Goal: Task Accomplishment & Management: Manage account settings

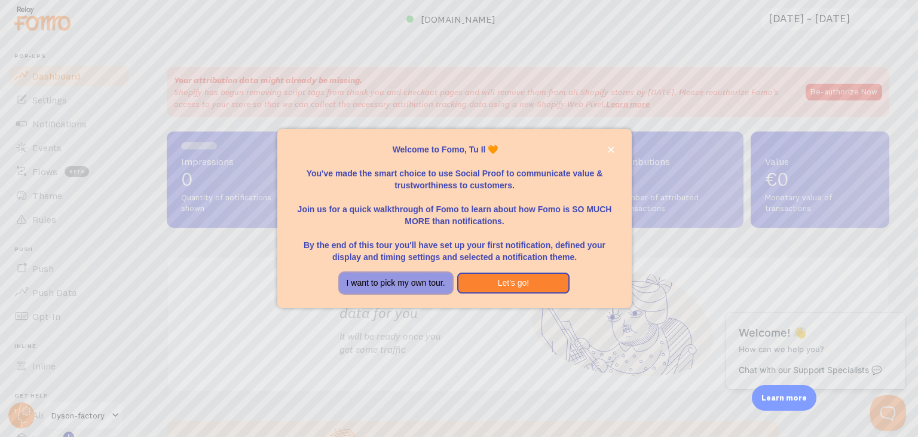
click at [423, 281] on button "I want to pick my own tour." at bounding box center [396, 284] width 113 height 22
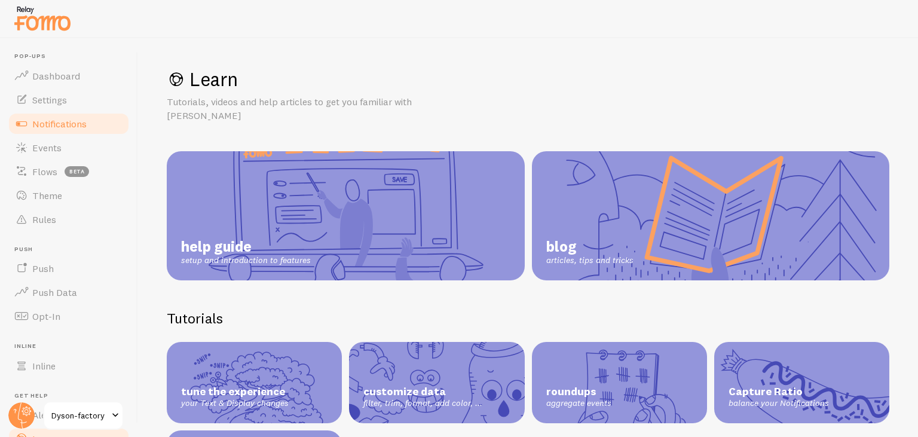
click at [54, 123] on span "Notifications" at bounding box center [59, 124] width 54 height 12
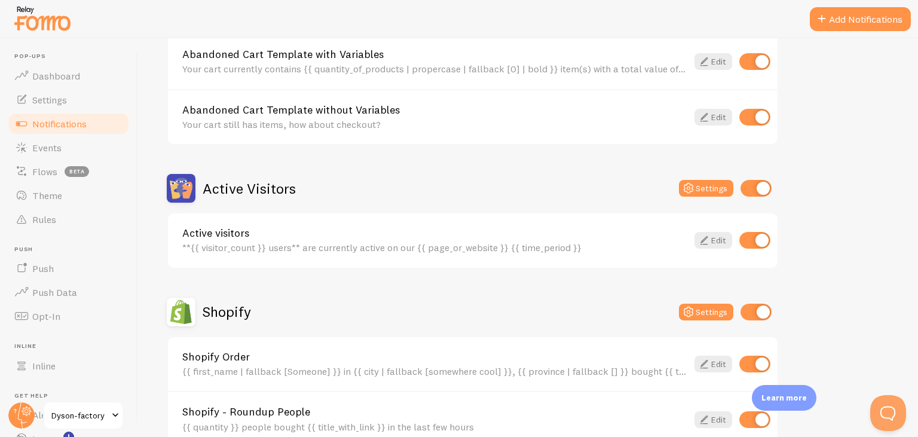
scroll to position [263, 0]
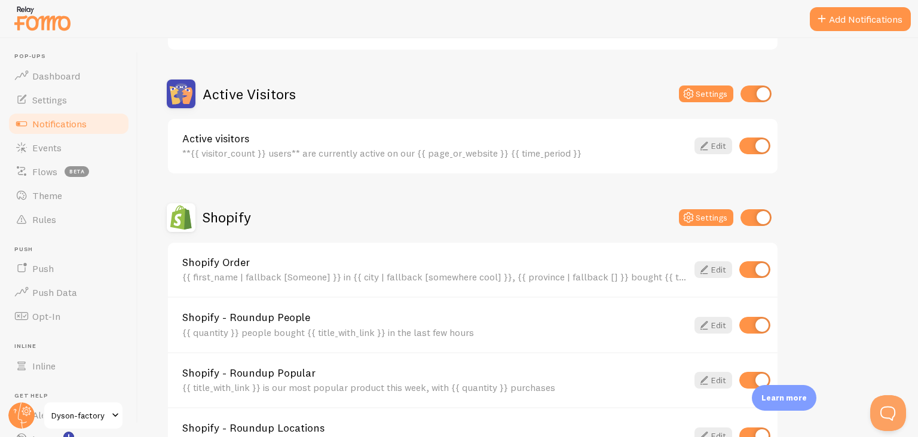
click at [714, 137] on div "Active visitors **{{ visitor_count }} users** are currently active on our {{ pa…" at bounding box center [473, 146] width 610 height 54
click at [714, 142] on link "Edit" at bounding box center [714, 145] width 38 height 17
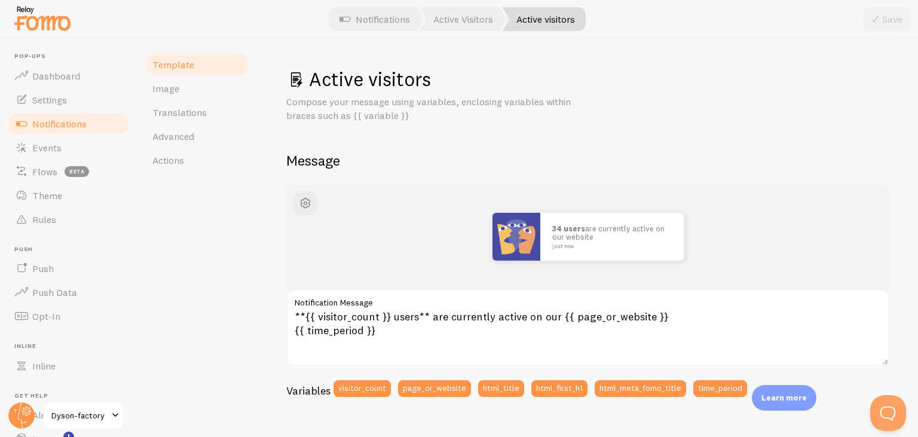
scroll to position [94, 0]
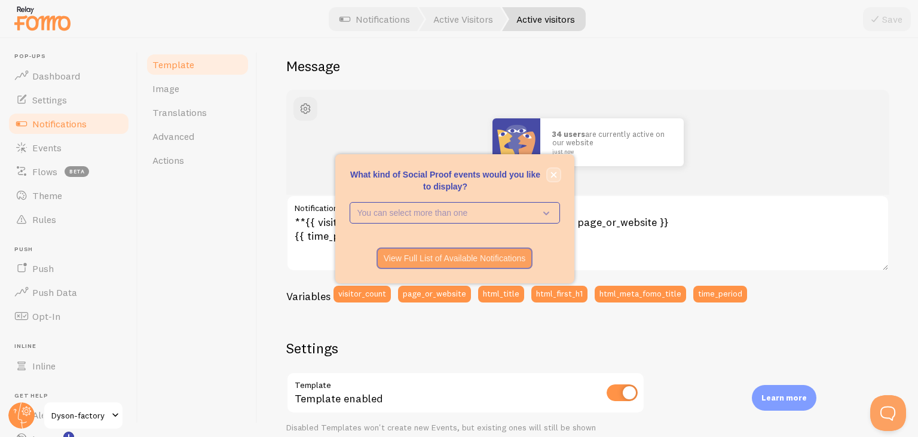
click at [555, 173] on icon "close," at bounding box center [554, 175] width 7 height 7
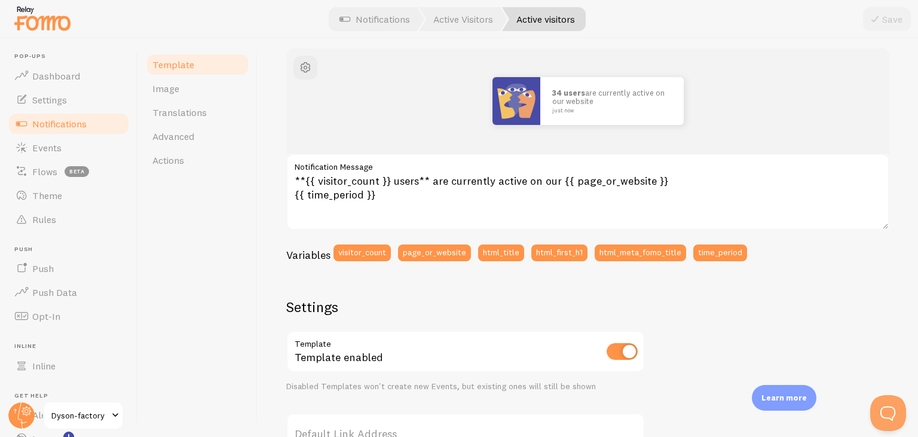
scroll to position [135, 0]
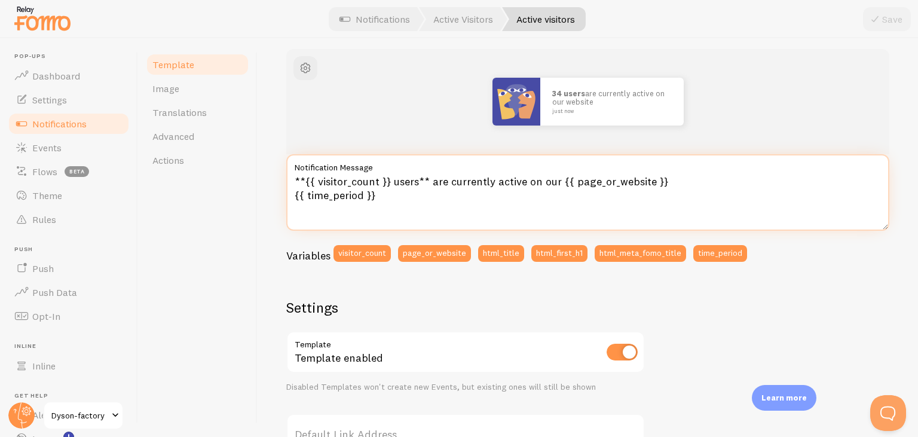
click at [426, 178] on textarea "**{{ visitor_count }} users** are currently active on our {{ page_or_website }}…" at bounding box center [587, 192] width 603 height 77
click at [387, 176] on textarea "**{{ visitor_count }} users are currently active on our {{ page_or_website }} {…" at bounding box center [587, 192] width 603 height 77
click at [520, 182] on textarea "54 users are currently active on our {{ page_or_website }} {{ time_period }}" at bounding box center [587, 192] width 603 height 77
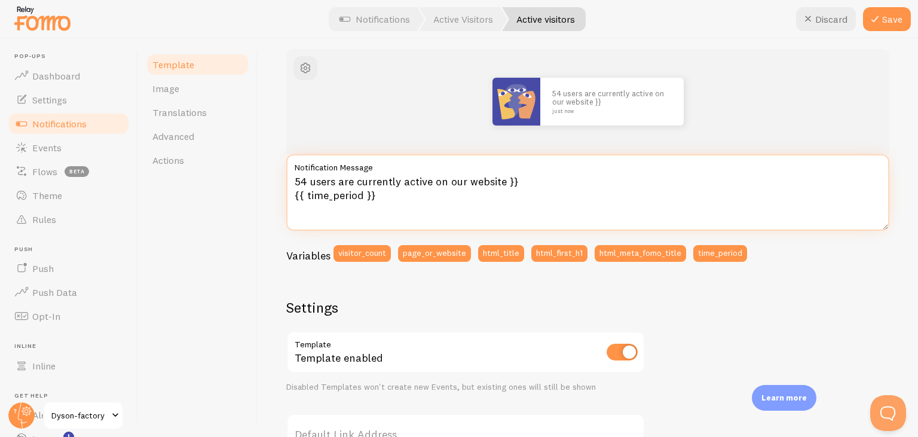
click at [514, 181] on textarea "54 users are currently active on our website }} {{ time_period }}" at bounding box center [587, 192] width 603 height 77
click at [374, 194] on textarea "54 users are currently active on our website {{ time_period }}" at bounding box center [587, 192] width 603 height 77
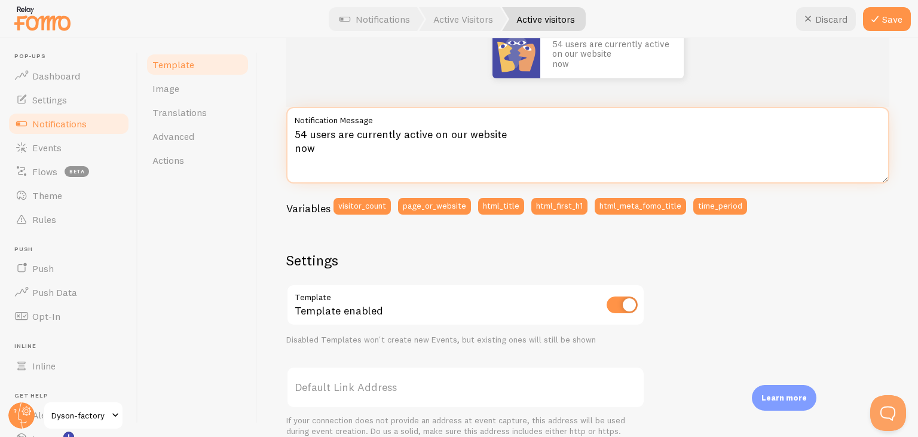
scroll to position [184, 0]
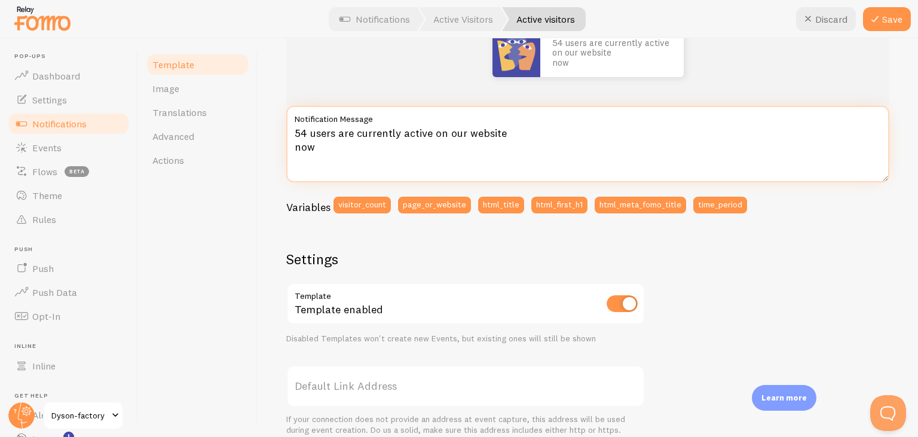
paste textarea "👁"
type textarea "54 users are currently active on our website now"
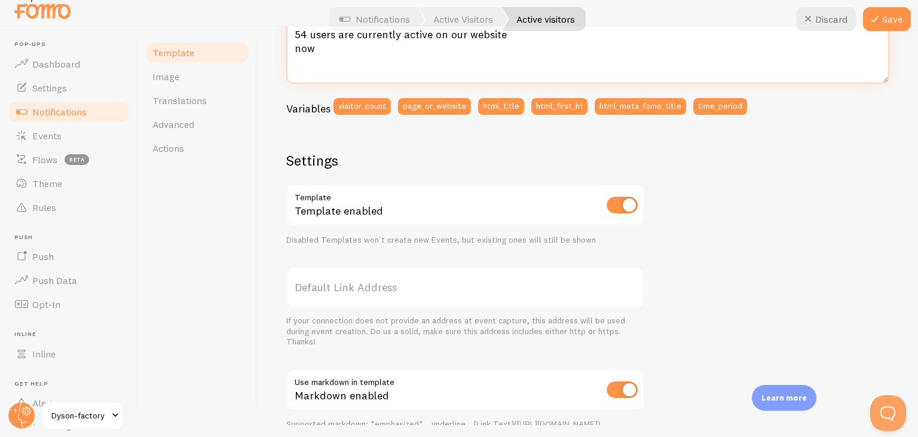
scroll to position [269, 0]
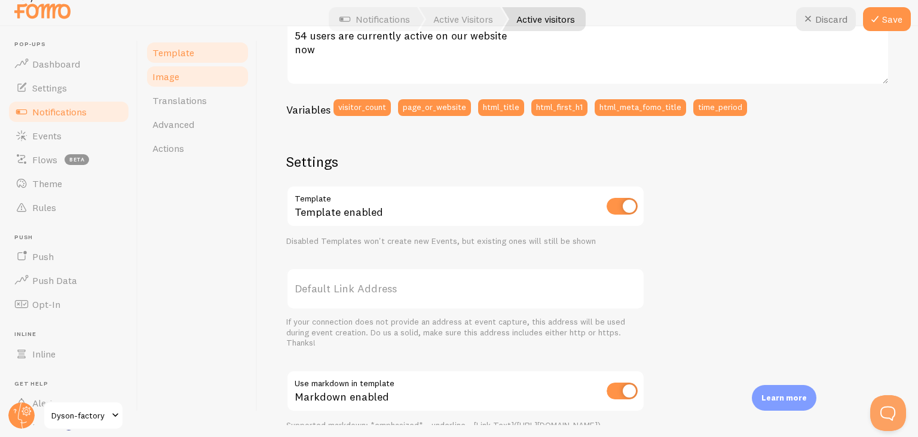
click at [181, 85] on link "Image" at bounding box center [197, 77] width 105 height 24
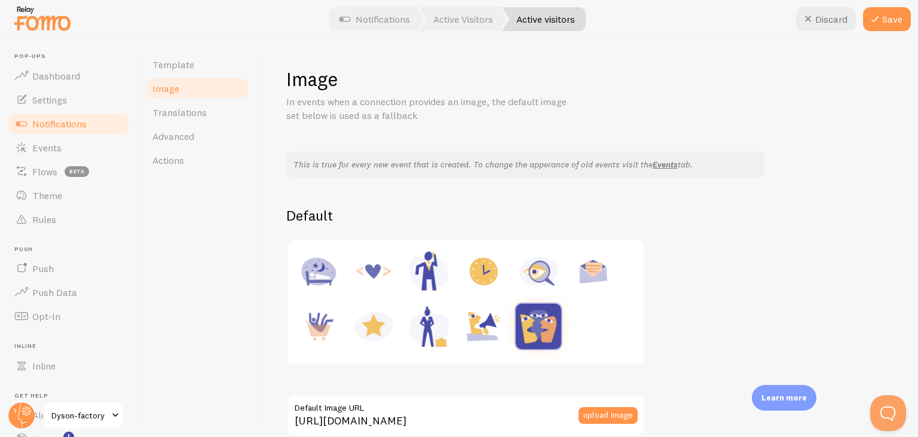
scroll to position [12, 0]
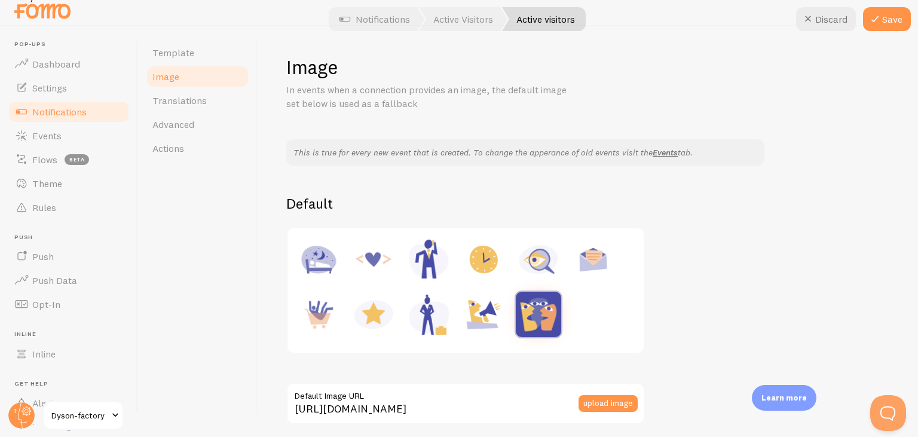
click at [486, 319] on img at bounding box center [483, 314] width 45 height 45
type input "https://fomo.com/images/widget/template_defaults/shoutout.jpg"
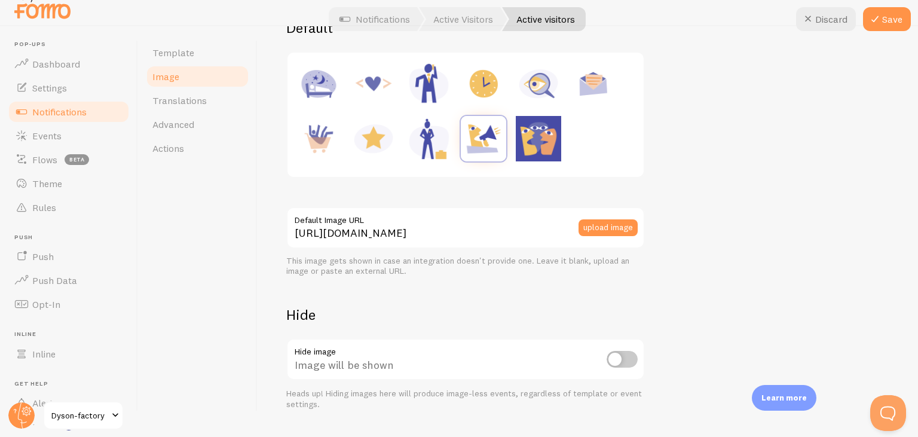
scroll to position [0, 0]
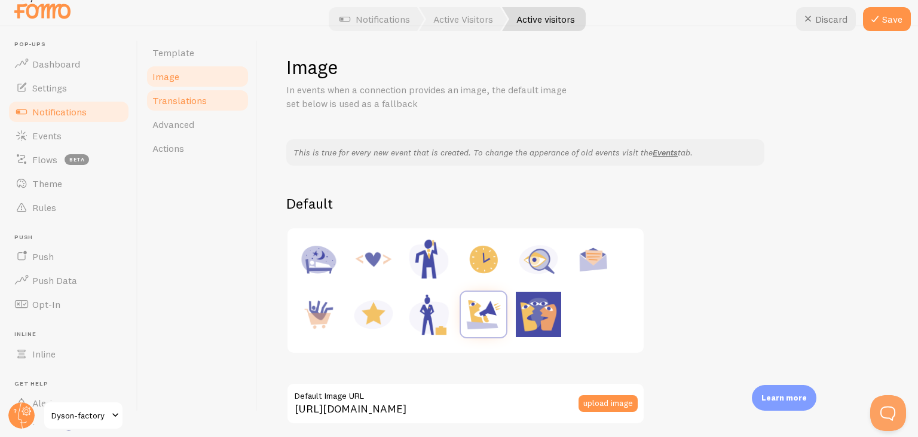
click at [197, 100] on span "Translations" at bounding box center [179, 100] width 54 height 12
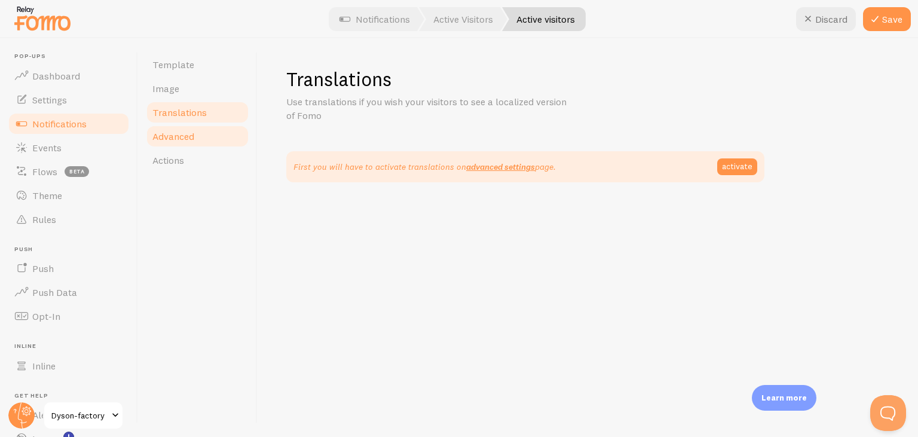
click at [182, 135] on span "Advanced" at bounding box center [173, 136] width 42 height 12
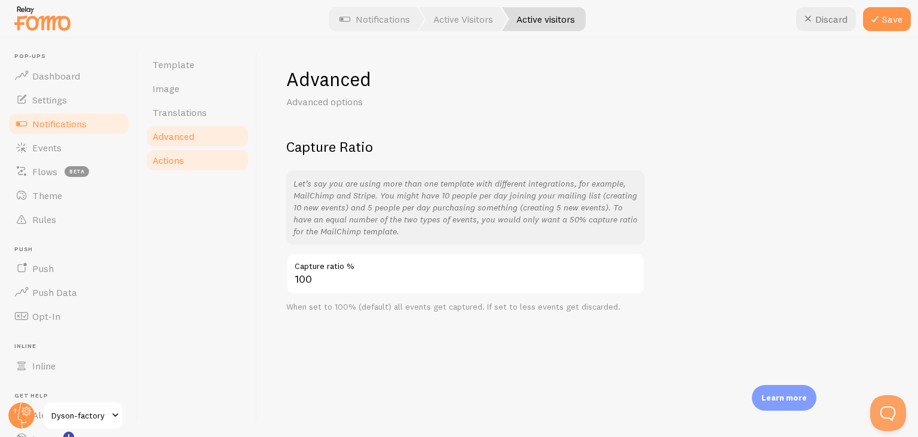
click at [181, 159] on span "Actions" at bounding box center [168, 160] width 32 height 12
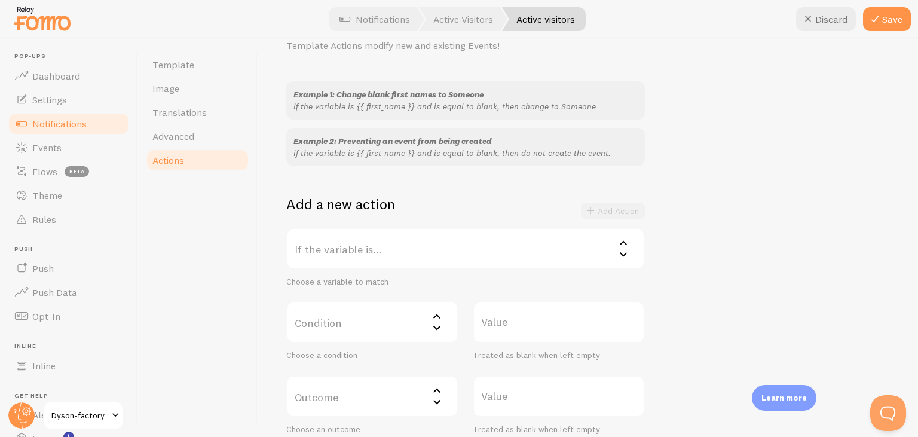
scroll to position [106, 0]
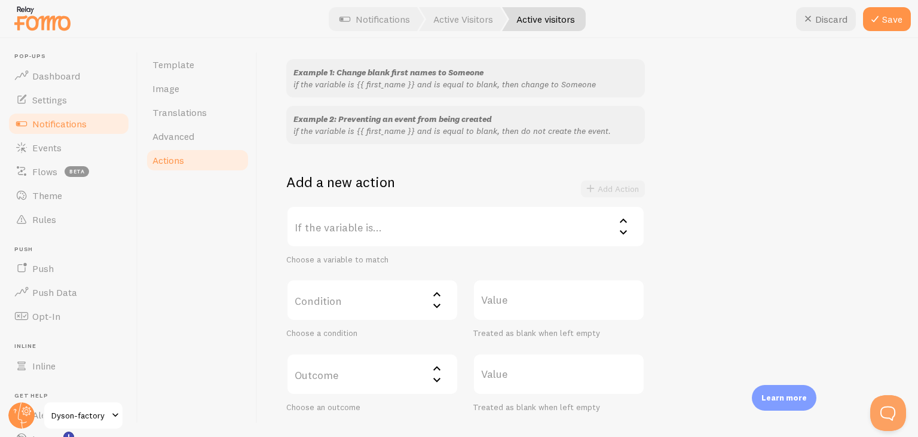
click at [456, 243] on label "If the variable is..." at bounding box center [465, 227] width 359 height 42
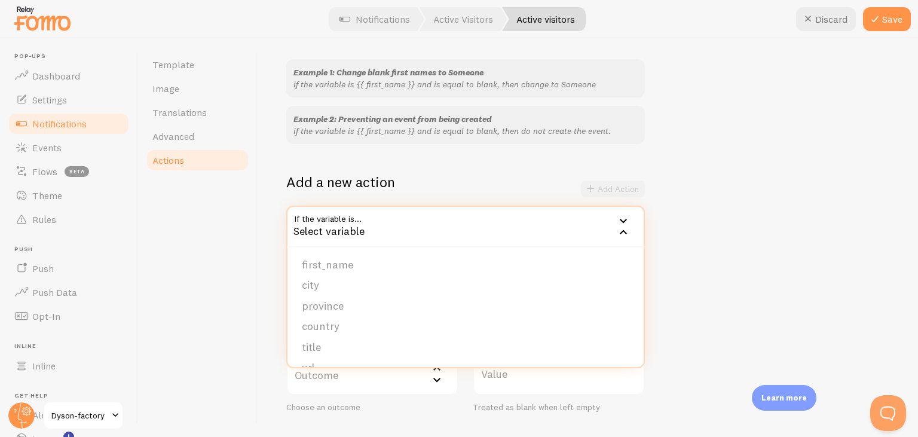
click at [673, 205] on div "Example 1: Change blank first names to Someone if the variable is {{ first_name…" at bounding box center [587, 235] width 603 height 353
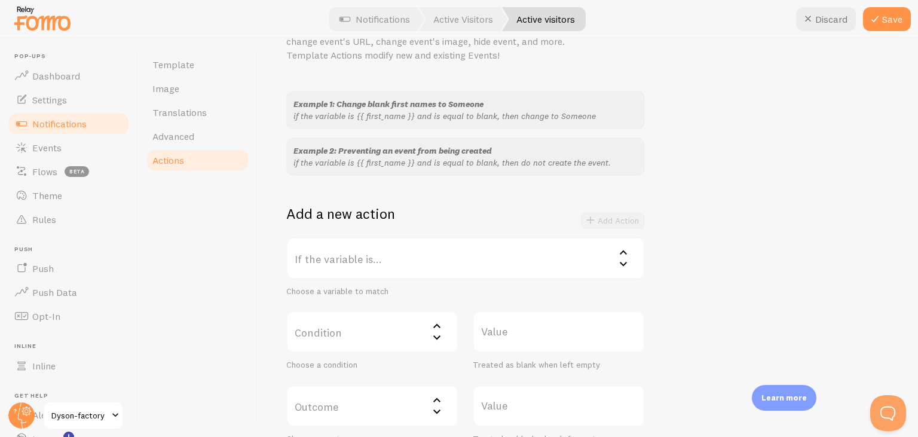
scroll to position [0, 0]
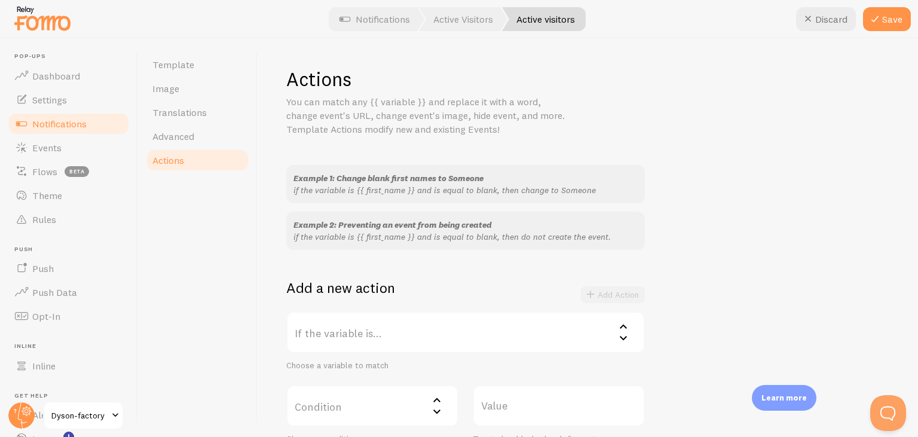
click at [496, 330] on label "If the variable is..." at bounding box center [465, 332] width 359 height 42
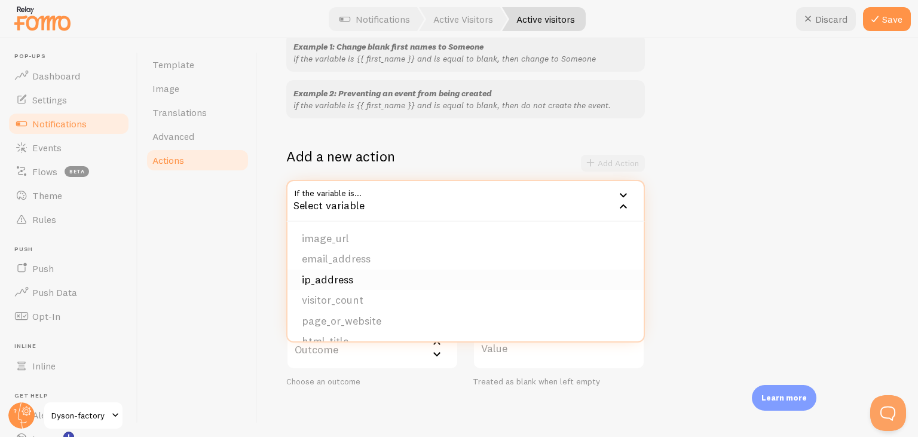
scroll to position [123, 0]
click at [340, 278] on li "ip_address" at bounding box center [466, 281] width 356 height 21
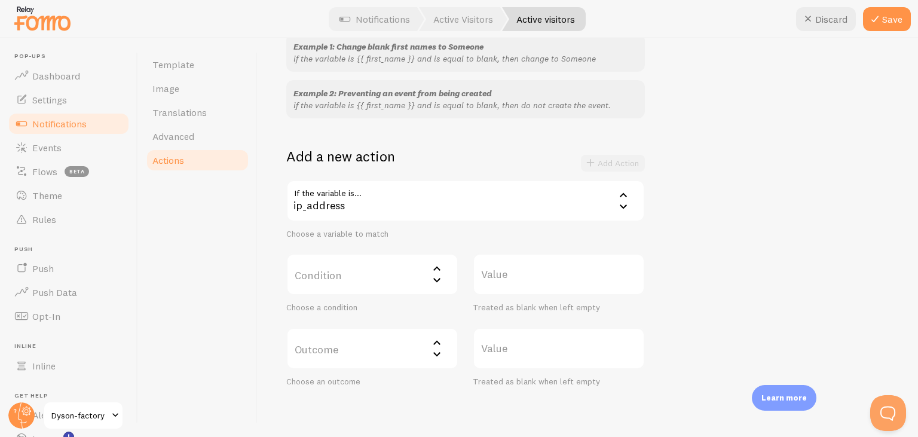
click at [347, 258] on label "Condition" at bounding box center [372, 274] width 172 height 42
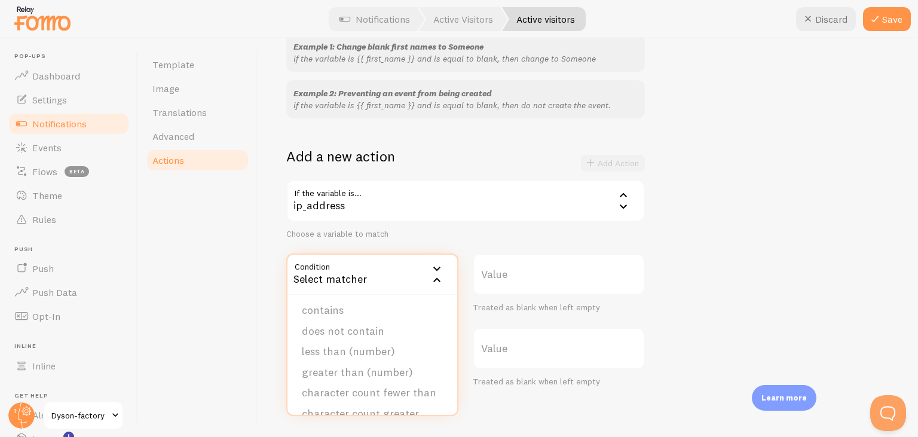
scroll to position [60, 0]
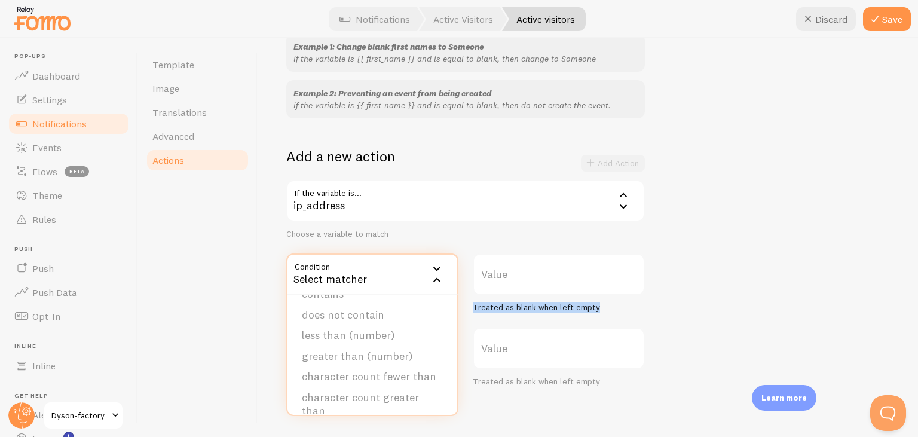
drag, startPoint x: 683, startPoint y: 307, endPoint x: 555, endPoint y: 273, distance: 133.0
click at [555, 273] on div "Example 1: Change blank first names to Someone if the variable is {{ first_name…" at bounding box center [587, 209] width 603 height 353
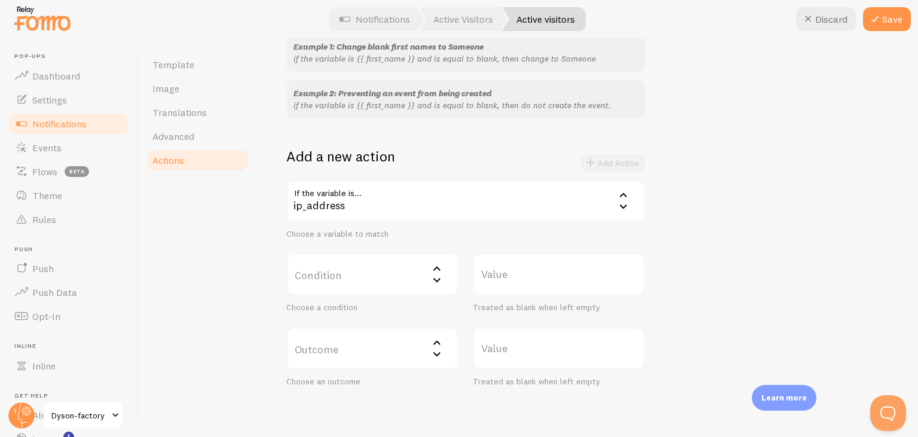
click at [555, 273] on label "Value" at bounding box center [559, 274] width 172 height 42
click at [555, 273] on input "Value" at bounding box center [559, 274] width 172 height 42
click at [442, 341] on icon at bounding box center [437, 342] width 14 height 14
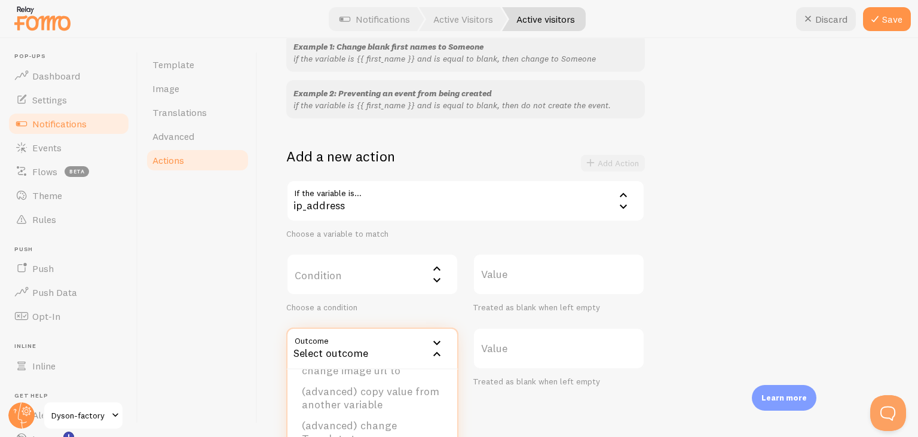
scroll to position [120, 0]
click at [644, 295] on div "Value Treated as blank when left empty" at bounding box center [559, 283] width 172 height 60
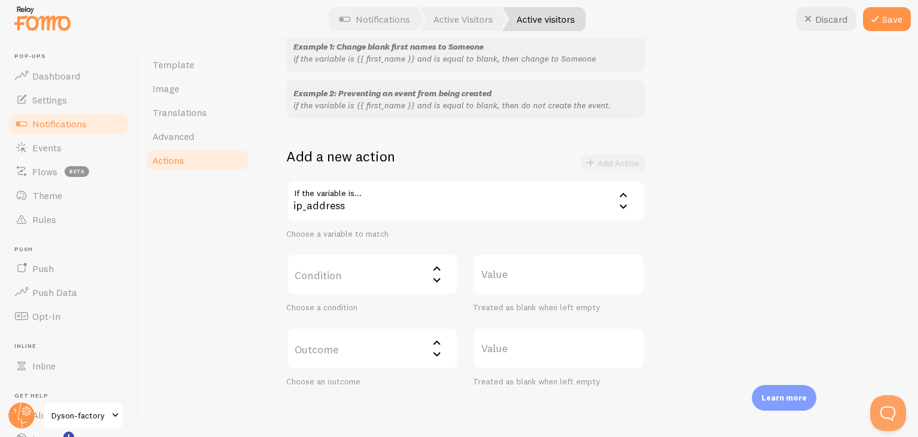
click at [537, 209] on div "ip_address" at bounding box center [465, 201] width 359 height 42
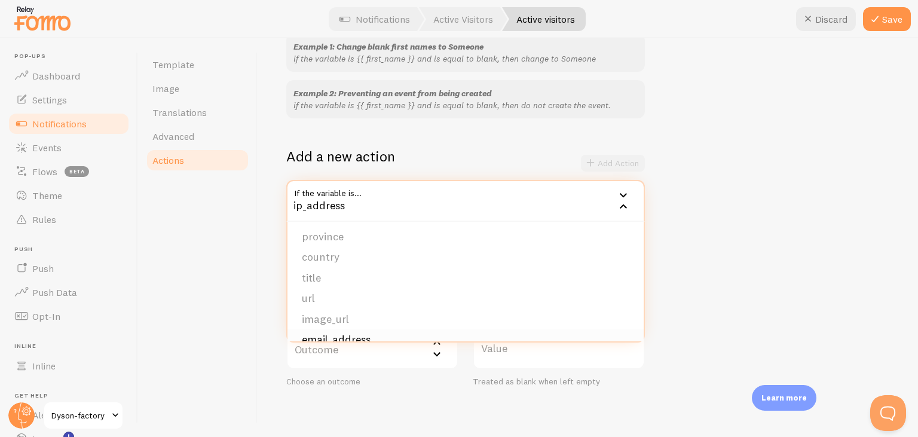
scroll to position [0, 0]
click at [787, 151] on div "Example 1: Change blank first names to Someone if the variable is {{ first_name…" at bounding box center [587, 209] width 603 height 353
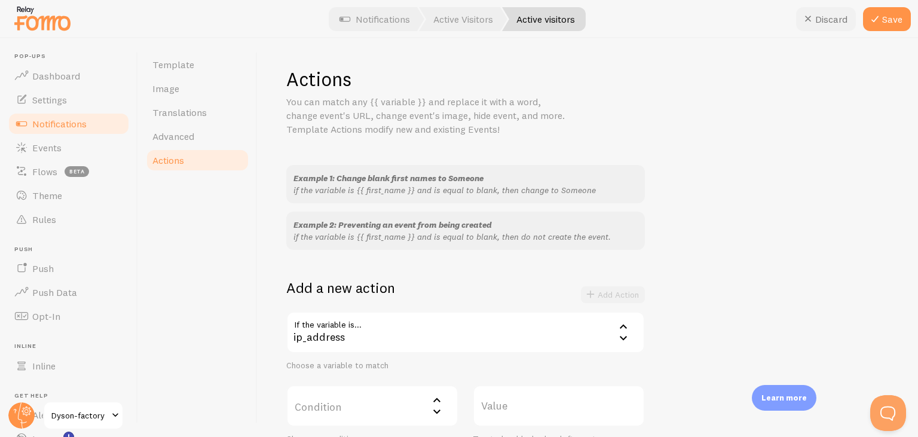
click at [826, 23] on button "Discard" at bounding box center [826, 19] width 60 height 24
click at [192, 73] on link "Template" at bounding box center [197, 65] width 105 height 24
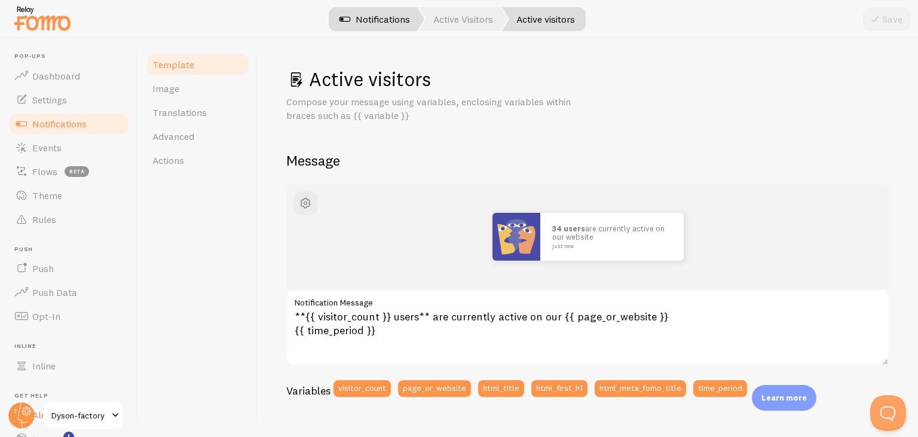
click at [371, 25] on link "Notifications" at bounding box center [374, 19] width 99 height 24
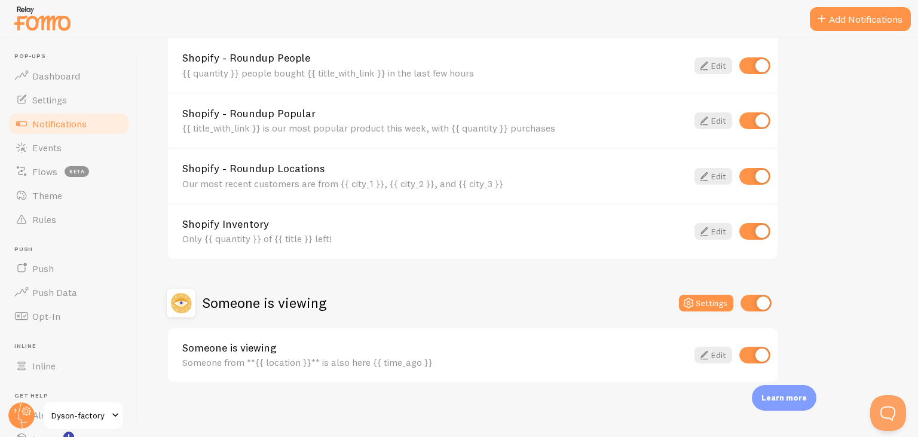
scroll to position [12, 0]
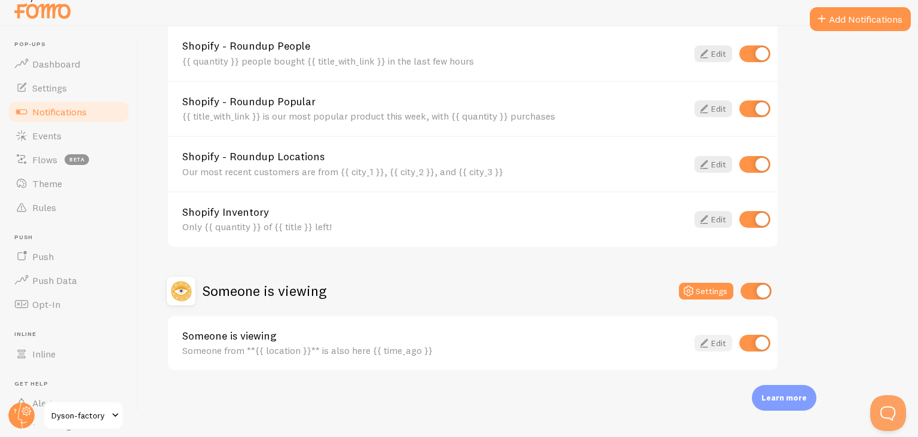
click at [702, 338] on icon at bounding box center [704, 343] width 14 height 14
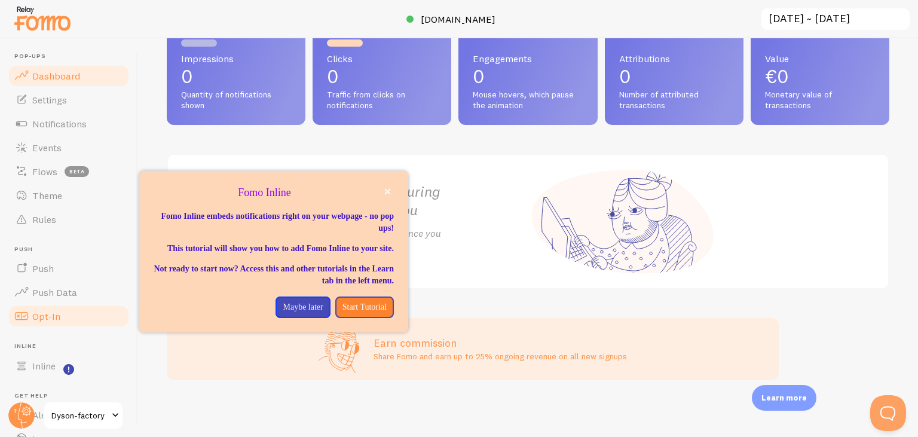
scroll to position [81, 0]
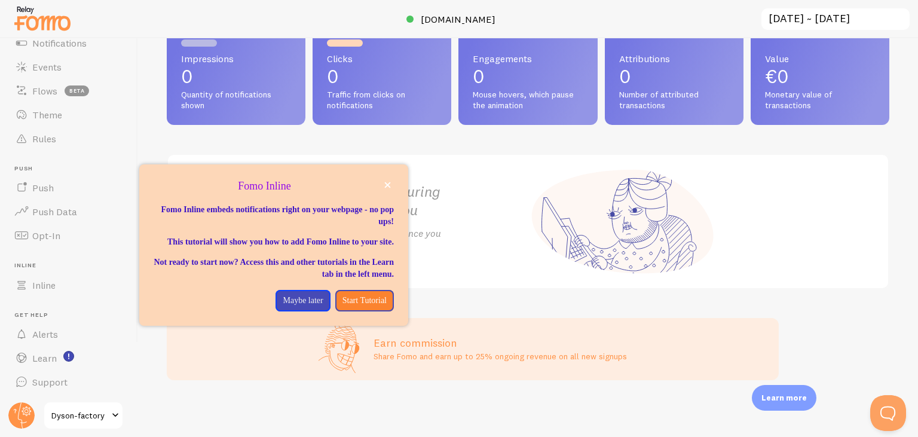
click at [61, 418] on span "Dyson-factory" at bounding box center [79, 415] width 57 height 14
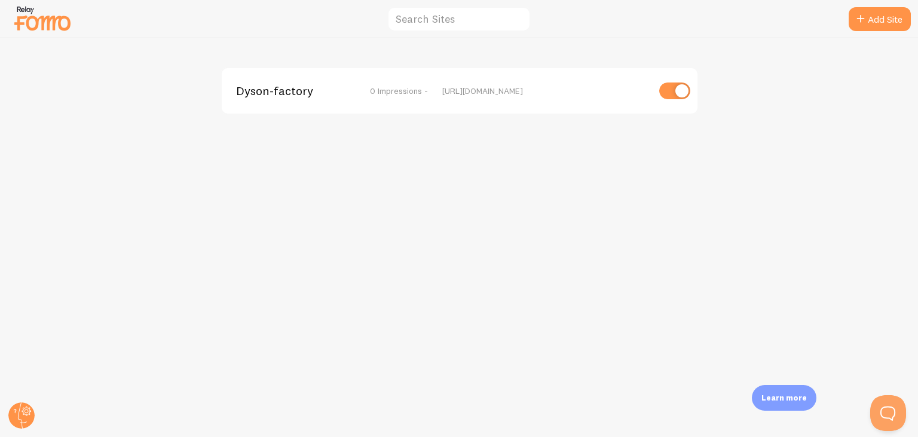
click at [675, 90] on input "checkbox" at bounding box center [674, 90] width 31 height 17
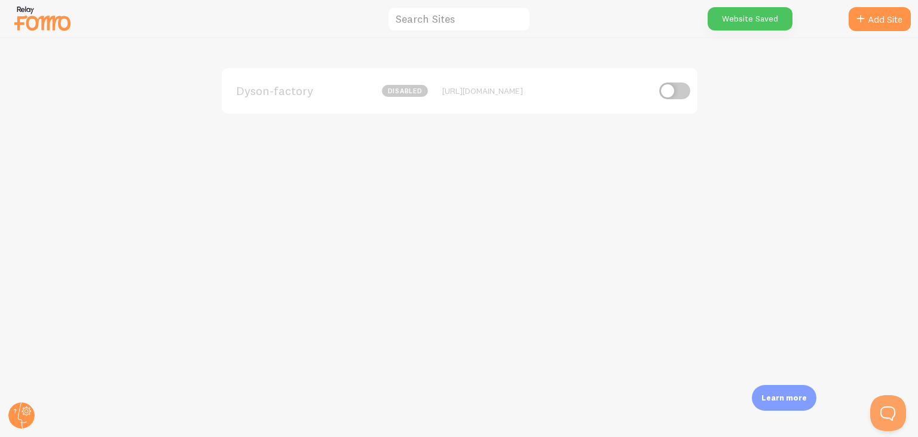
click at [687, 86] on input "checkbox" at bounding box center [674, 90] width 31 height 17
checkbox input "true"
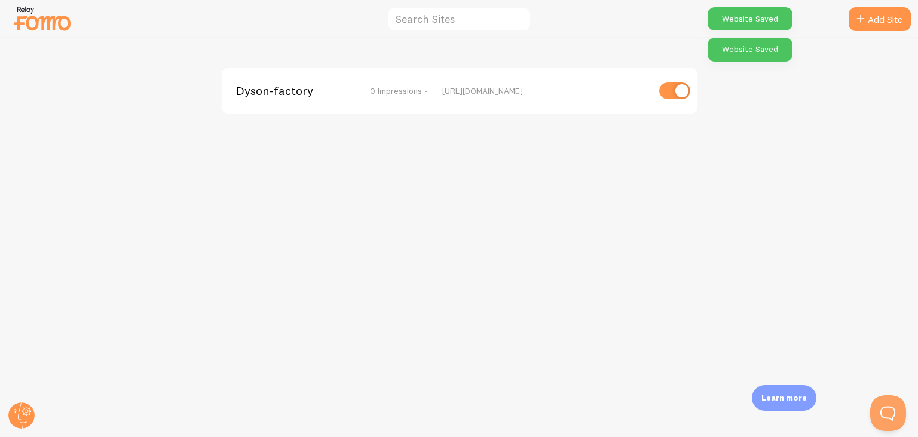
click at [38, 26] on img at bounding box center [43, 18] width 60 height 30
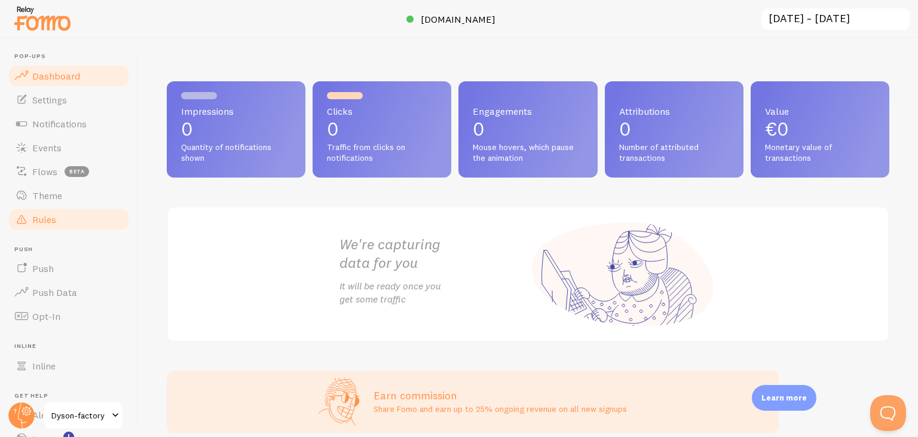
scroll to position [81, 0]
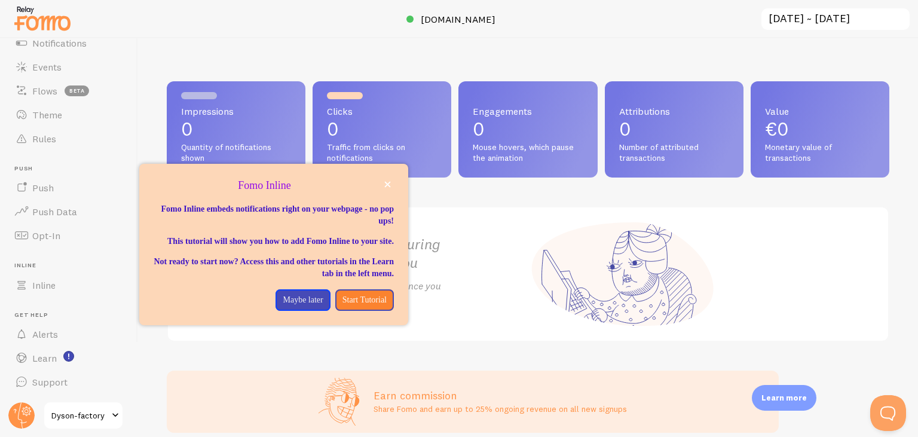
click at [88, 414] on span "Dyson-factory" at bounding box center [79, 415] width 57 height 14
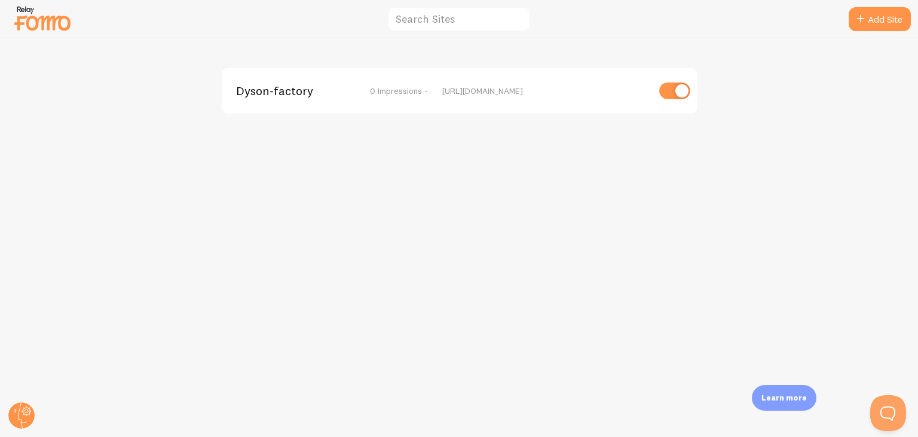
click at [37, 23] on img at bounding box center [43, 18] width 60 height 30
click at [34, 19] on img at bounding box center [43, 18] width 60 height 30
click at [25, 16] on img at bounding box center [43, 18] width 60 height 30
click at [676, 92] on input "checkbox" at bounding box center [674, 90] width 31 height 17
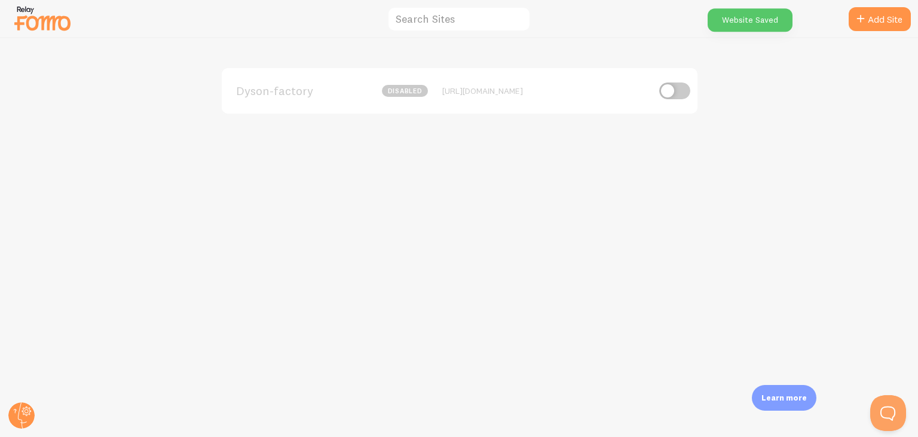
click at [676, 92] on input "checkbox" at bounding box center [674, 90] width 31 height 17
checkbox input "true"
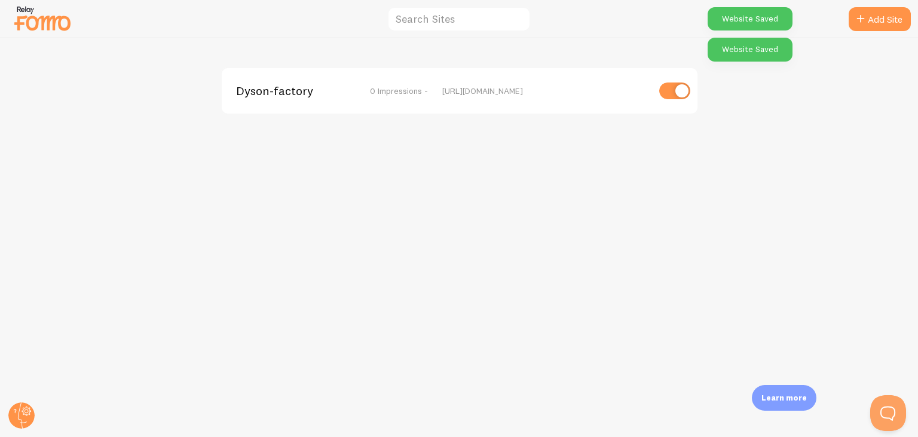
click at [60, 30] on img at bounding box center [43, 18] width 60 height 30
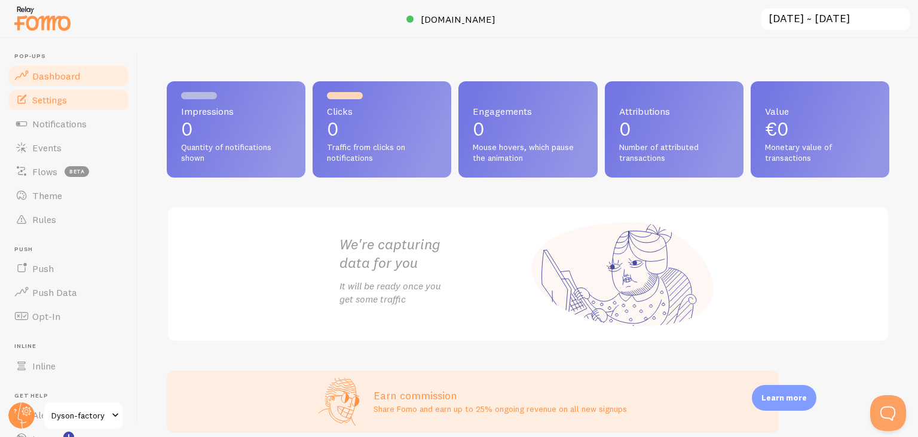
click at [60, 102] on span "Settings" at bounding box center [49, 100] width 35 height 12
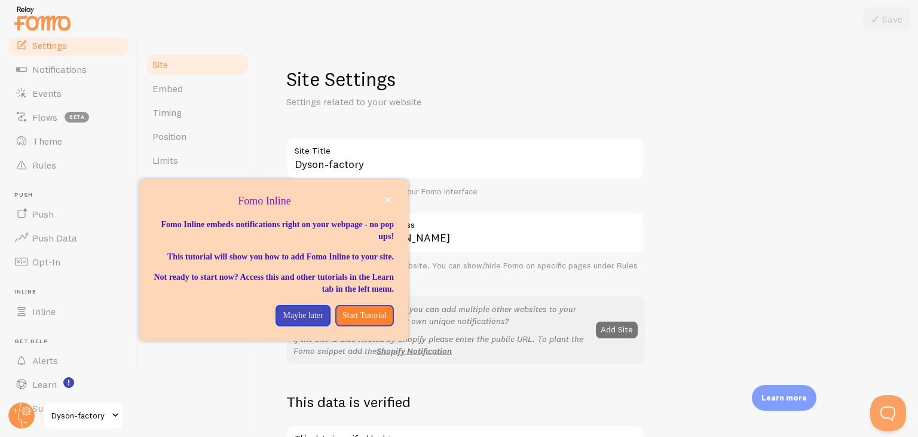
scroll to position [81, 0]
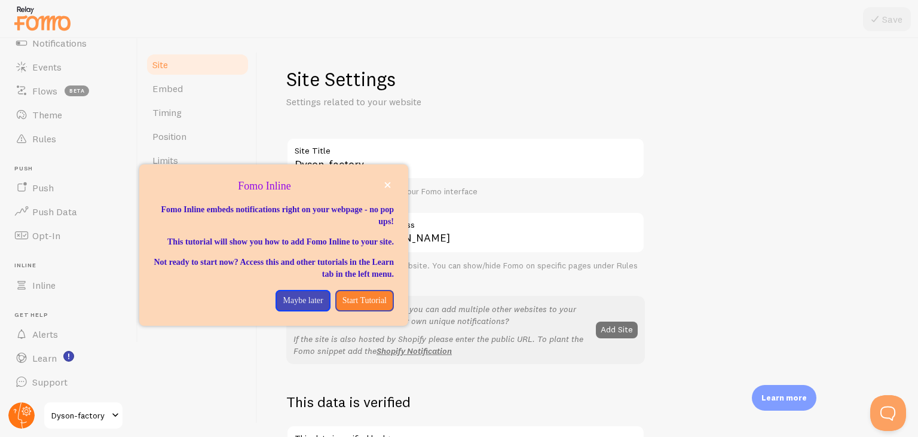
click at [32, 416] on circle at bounding box center [21, 415] width 26 height 26
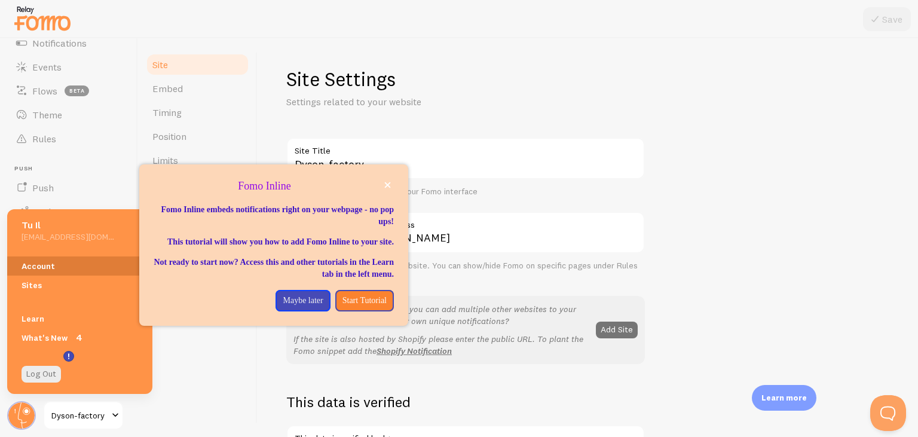
click at [66, 268] on link "Account" at bounding box center [79, 265] width 145 height 19
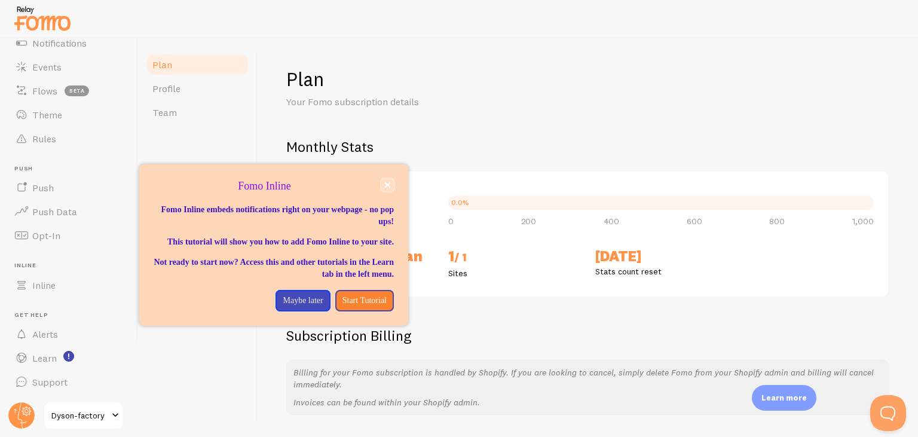
click at [390, 182] on icon "close," at bounding box center [387, 185] width 7 height 7
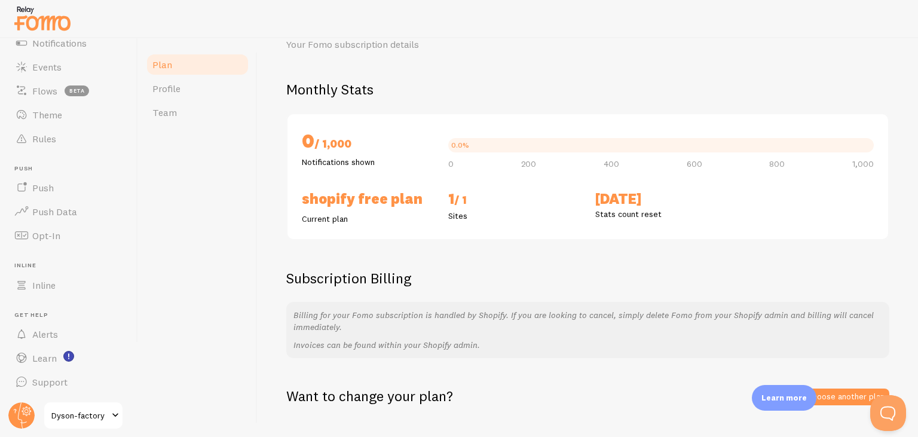
scroll to position [82, 0]
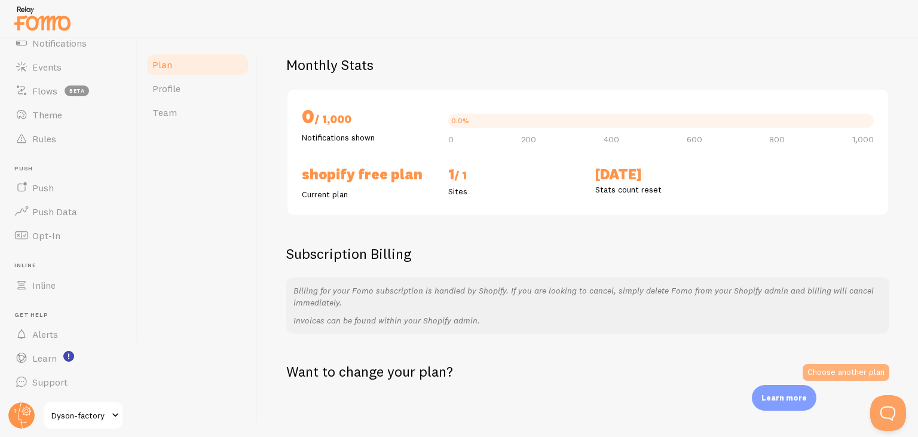
click at [848, 372] on link "Choose another plan" at bounding box center [846, 372] width 87 height 17
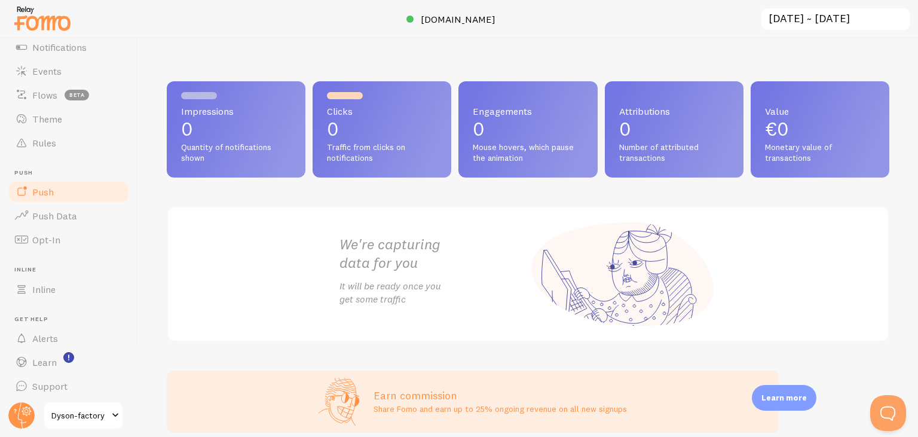
scroll to position [81, 0]
click at [19, 414] on icon at bounding box center [22, 415] width 9 height 26
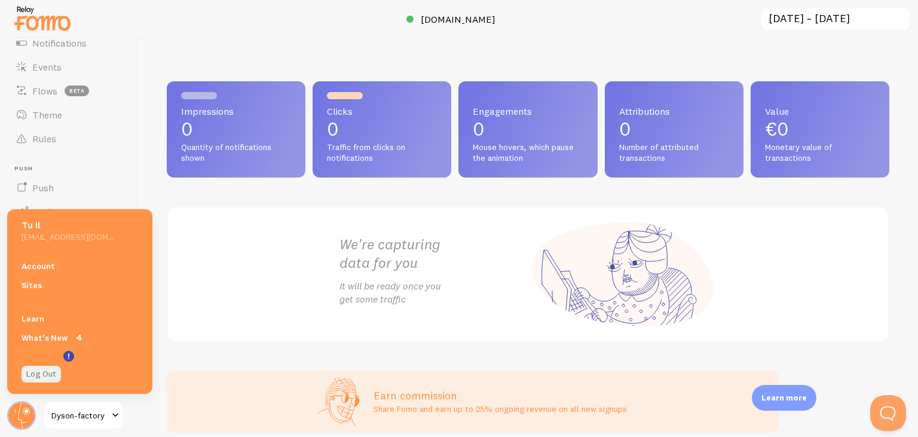
click at [43, 367] on link "Log Out" at bounding box center [41, 374] width 39 height 17
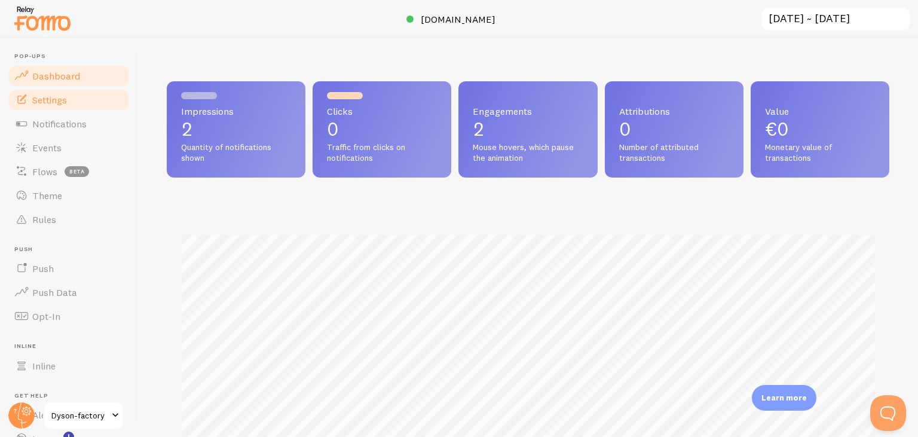
click at [82, 98] on link "Settings" at bounding box center [68, 100] width 123 height 24
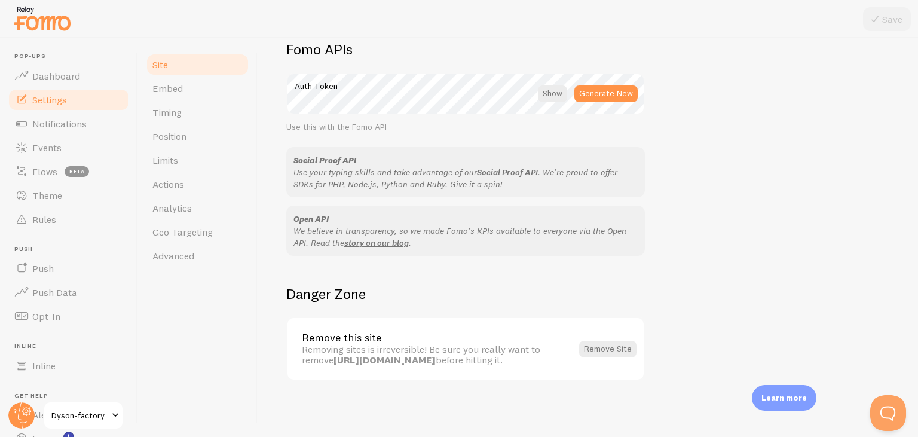
scroll to position [12, 0]
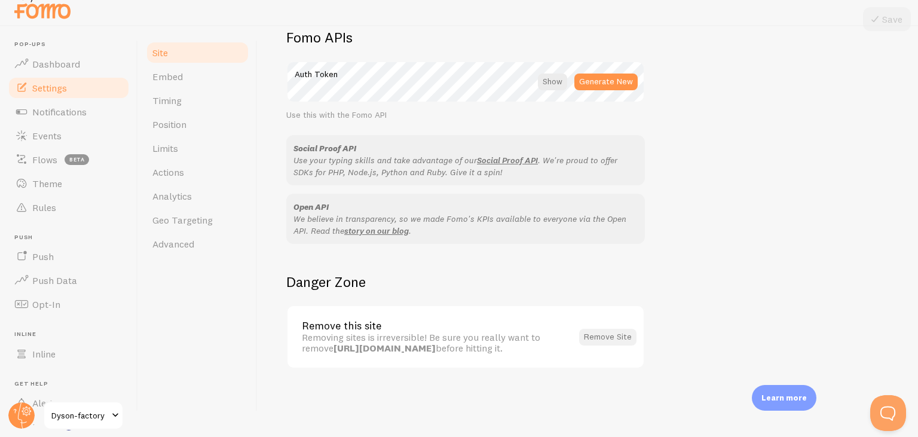
click at [602, 337] on button "Remove Site" at bounding box center [607, 337] width 57 height 17
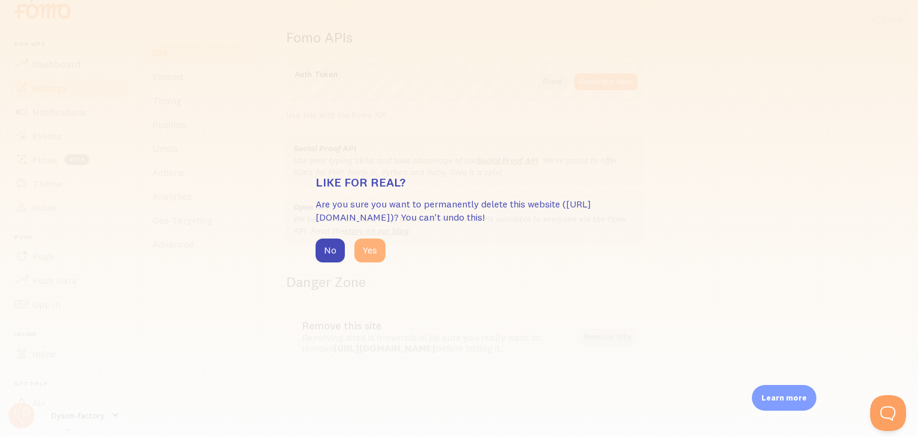
click at [362, 247] on button "Yes" at bounding box center [369, 251] width 31 height 24
